Goal: Task Accomplishment & Management: Manage account settings

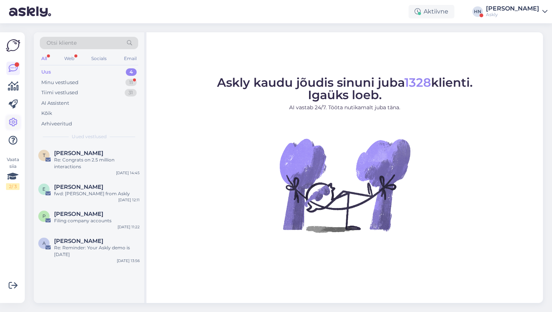
click at [16, 121] on icon at bounding box center [13, 122] width 9 height 9
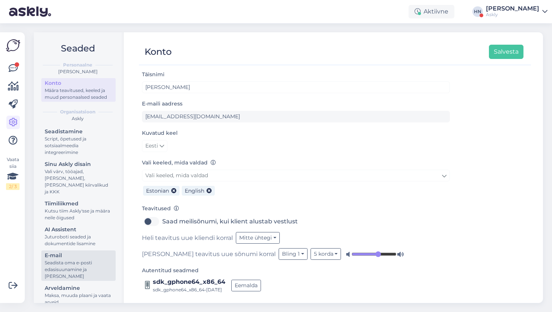
click at [53, 272] on div "Seadista oma e-posti edasisuunamine ja [PERSON_NAME]" at bounding box center [79, 269] width 68 height 20
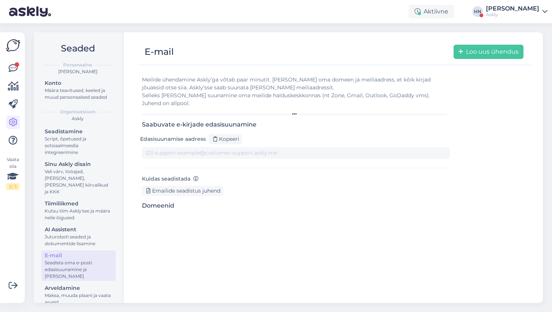
type input "[DOMAIN_NAME][EMAIL_ADDRESS][DOMAIN_NAME]"
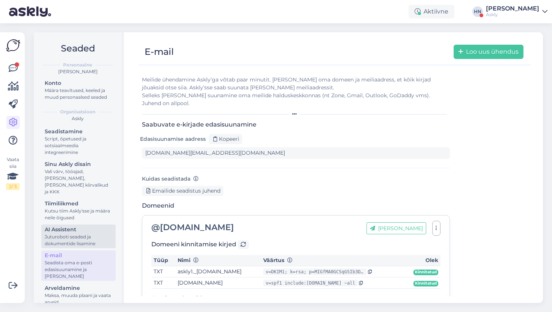
click at [67, 235] on div "Juturoboti seaded ja dokumentide lisamine" at bounding box center [79, 240] width 68 height 14
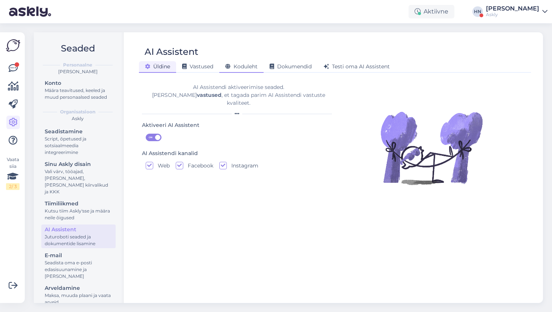
click at [255, 67] on span "Koduleht" at bounding box center [241, 66] width 32 height 7
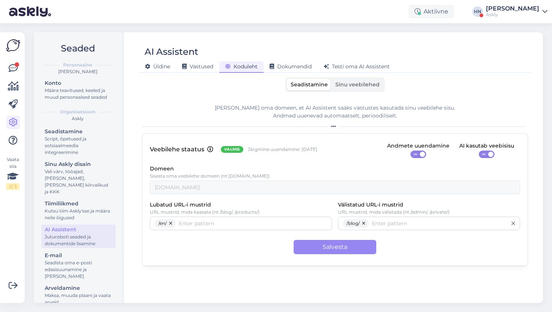
click at [337, 83] on span "Sinu veebilehed" at bounding box center [357, 84] width 44 height 7
click at [331, 79] on input "Sinu veebilehed" at bounding box center [331, 79] width 0 height 0
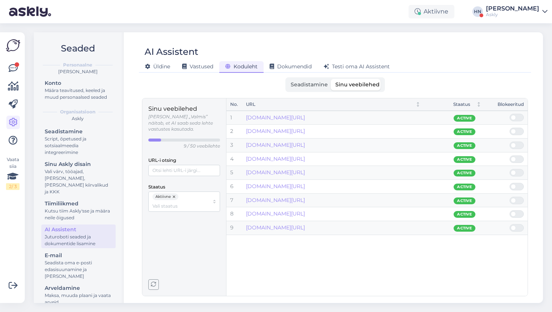
click at [321, 87] on span "Seadistamine" at bounding box center [308, 84] width 37 height 7
click at [287, 79] on input "Seadistamine" at bounding box center [287, 79] width 0 height 0
